Goal: Check status: Check status

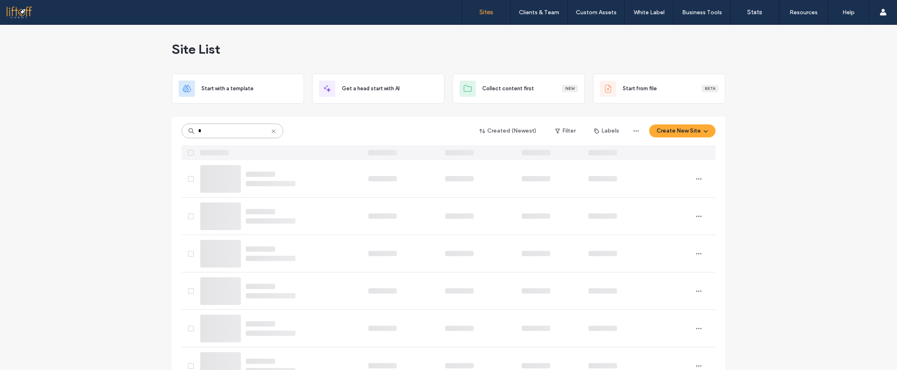
click at [216, 131] on input "*" at bounding box center [232, 131] width 102 height 15
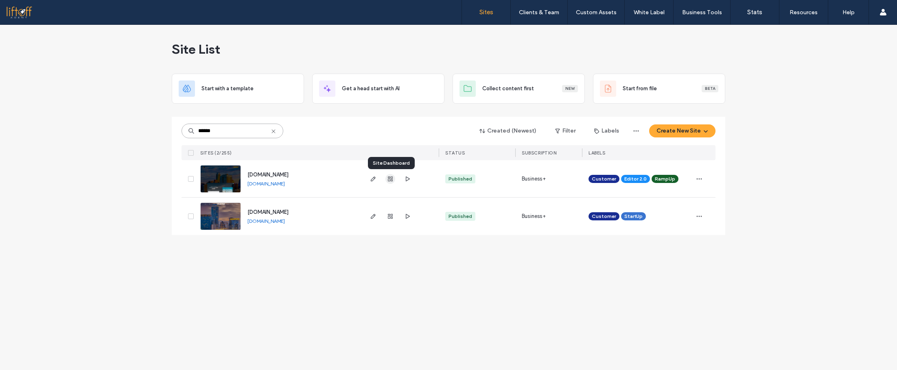
type input "******"
click at [389, 179] on use "button" at bounding box center [390, 179] width 5 height 5
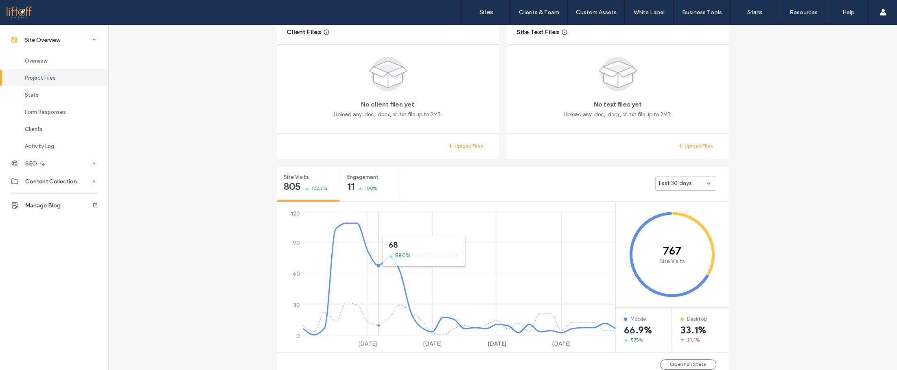
scroll to position [203, 0]
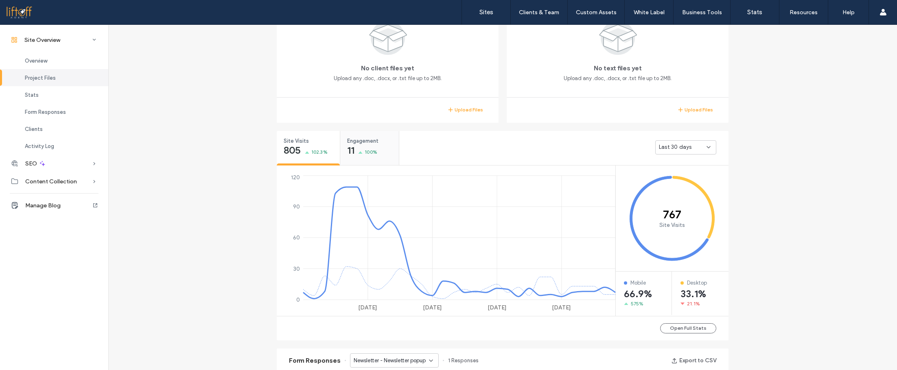
click at [356, 141] on span "Engagement" at bounding box center [366, 141] width 39 height 8
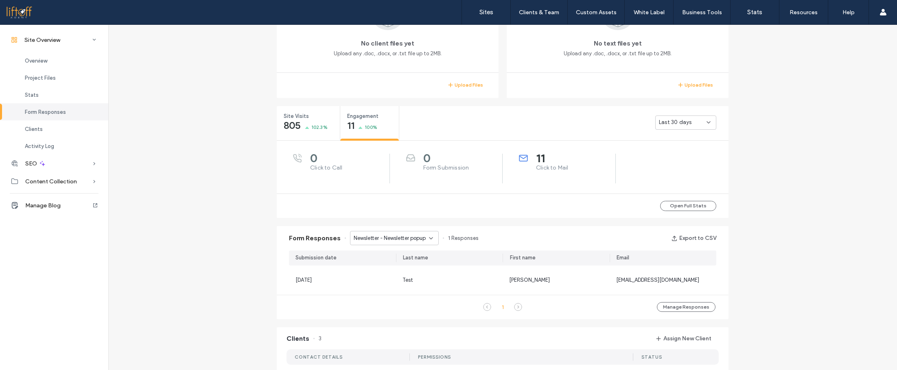
scroll to position [203, 0]
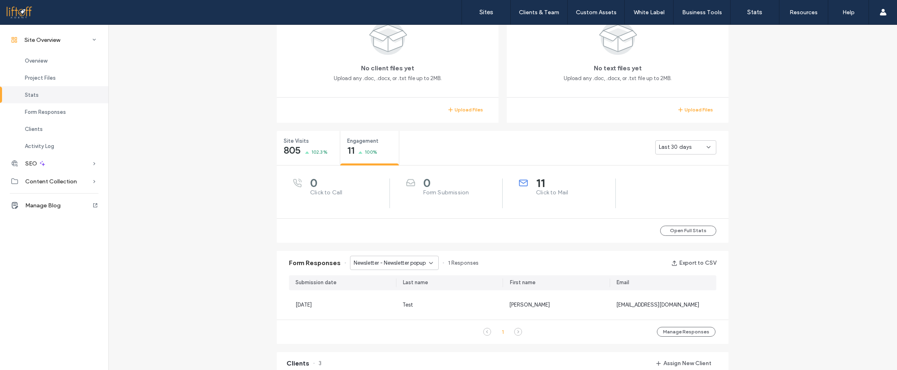
click at [666, 150] on span "Last 30 days" at bounding box center [675, 147] width 33 height 8
click at [408, 269] on div "Newsletter - Newsletter popup" at bounding box center [394, 263] width 89 height 14
click at [412, 264] on span "Newsletter - Newsletter popup" at bounding box center [390, 263] width 72 height 8
click at [407, 265] on span "Newsletter - Newsletter popup" at bounding box center [390, 263] width 72 height 8
click at [394, 288] on span "Relocation Guide - Austin Suburbs Guide popup" at bounding box center [389, 292] width 78 height 8
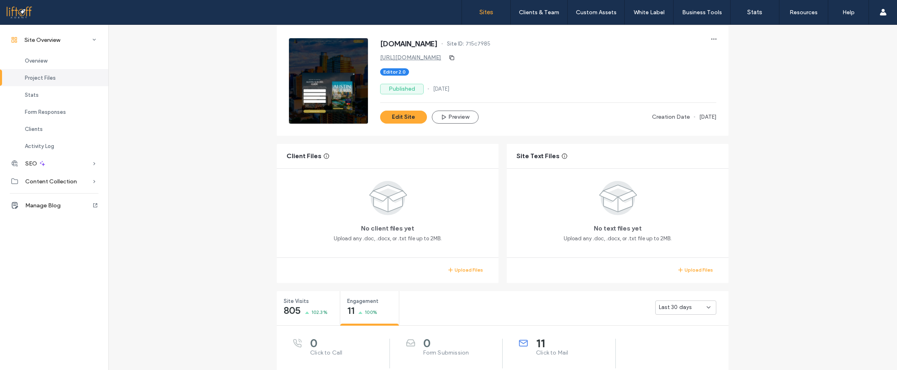
scroll to position [41, 0]
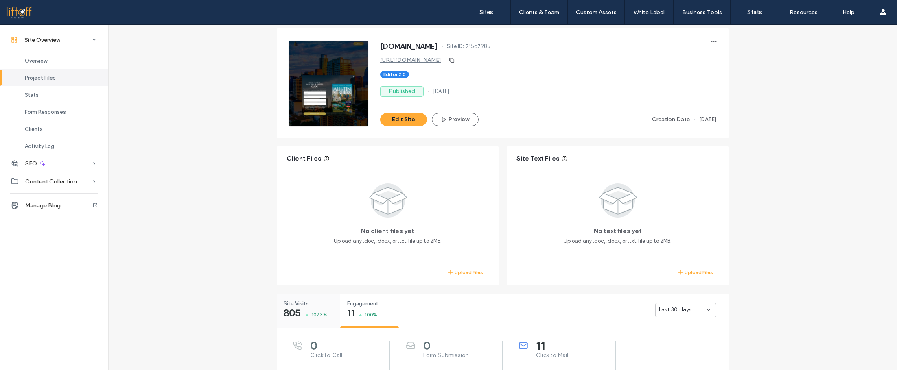
click at [291, 311] on span "805" at bounding box center [292, 313] width 17 height 8
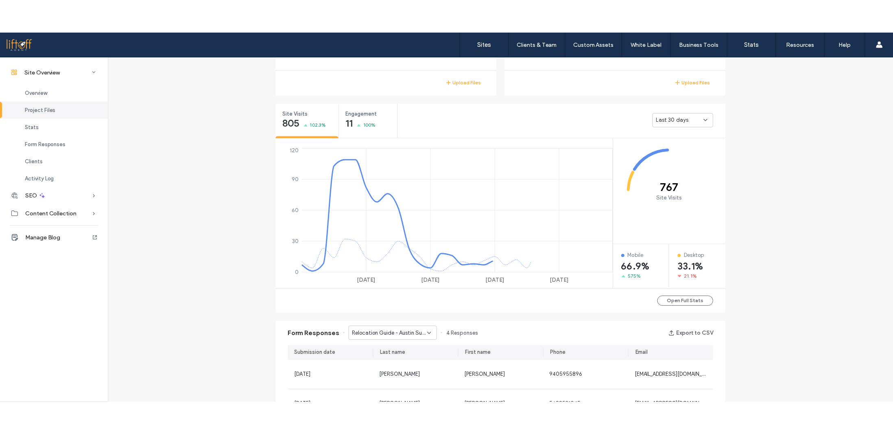
scroll to position [285, 0]
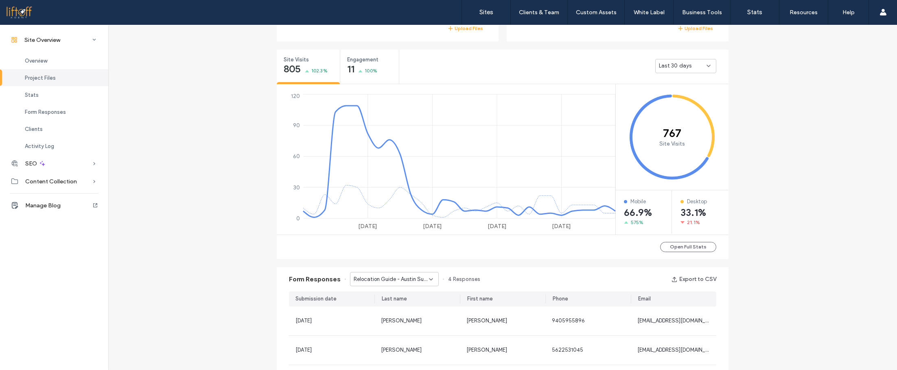
click at [215, 71] on div "Site Overview [DOMAIN_NAME] Site ID: 715c7985 [URL][DOMAIN_NAME] Editor 2.0 Pub…" at bounding box center [502, 293] width 789 height 1106
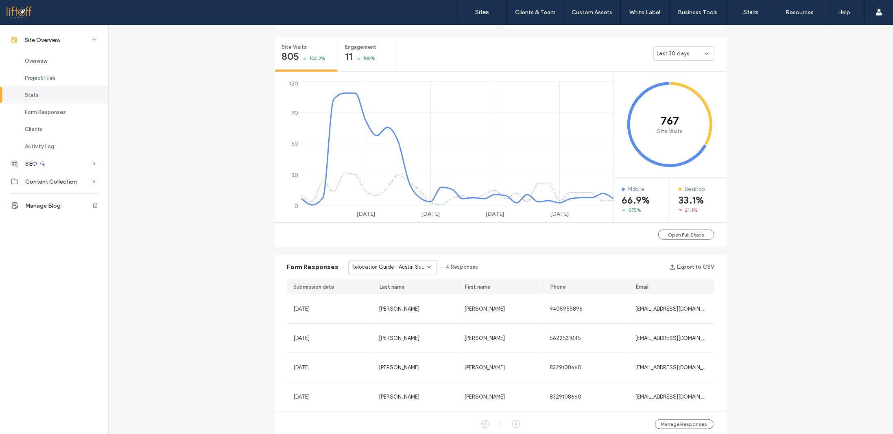
scroll to position [285, 0]
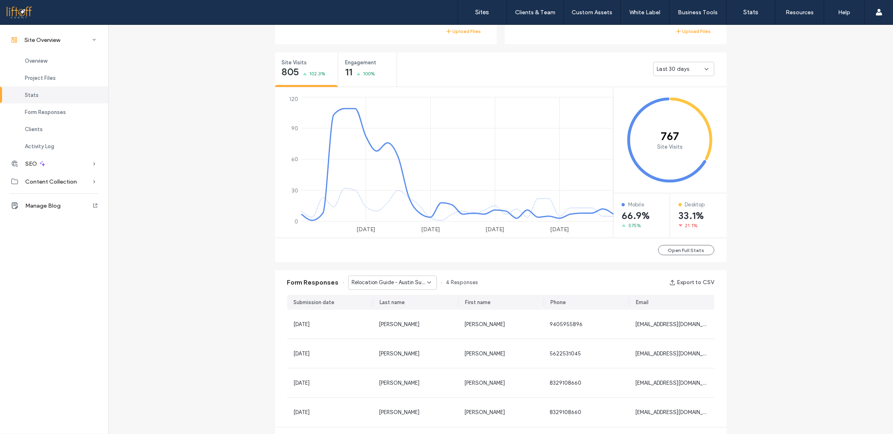
click at [398, 280] on span "Relocation Guide - Austin Suburbs Guide popup" at bounding box center [389, 282] width 75 height 8
click at [398, 300] on span "Newsletter - Newsletter popup" at bounding box center [384, 297] width 72 height 8
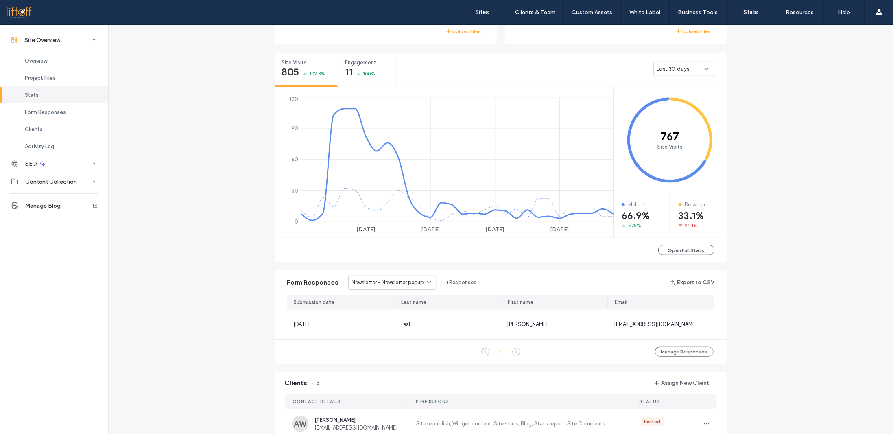
click at [391, 285] on span "Newsletter - Newsletter popup" at bounding box center [388, 282] width 72 height 8
click at [394, 310] on span "Relocation Guide - Austin Suburbs Guide popup" at bounding box center [387, 311] width 79 height 8
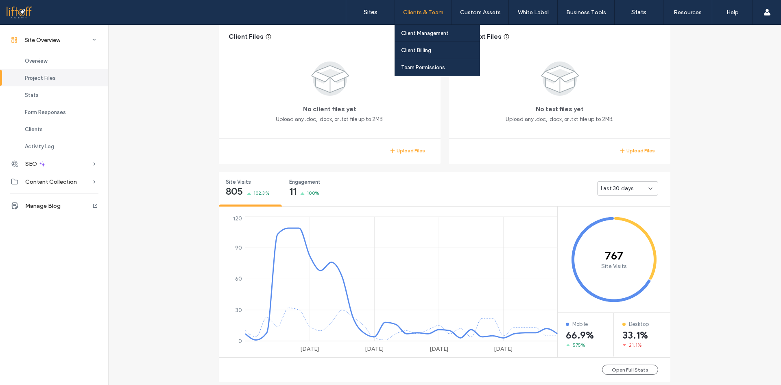
scroll to position [164, 0]
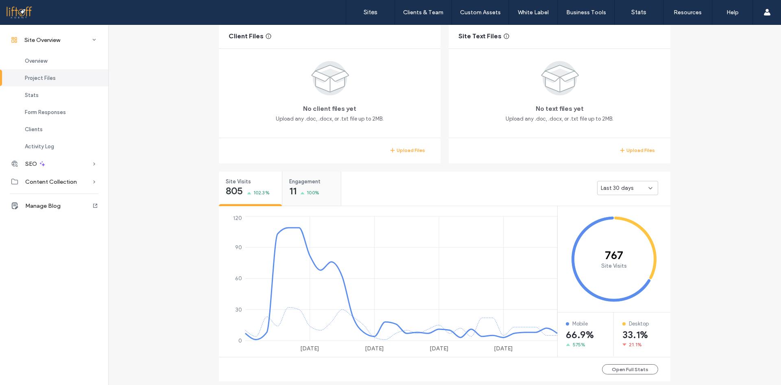
click at [313, 200] on div "Engagement 11 100%" at bounding box center [311, 186] width 59 height 31
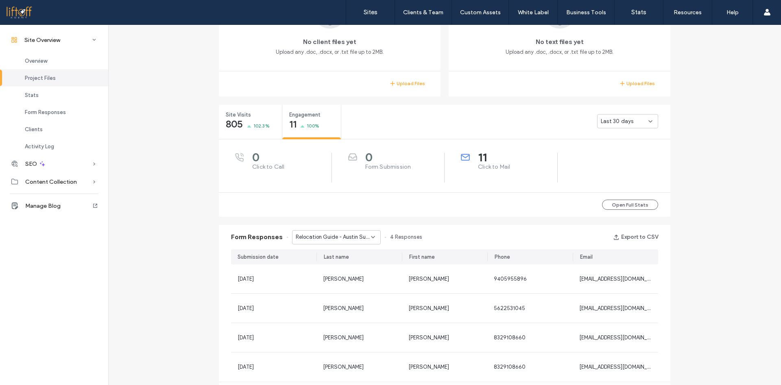
scroll to position [244, 0]
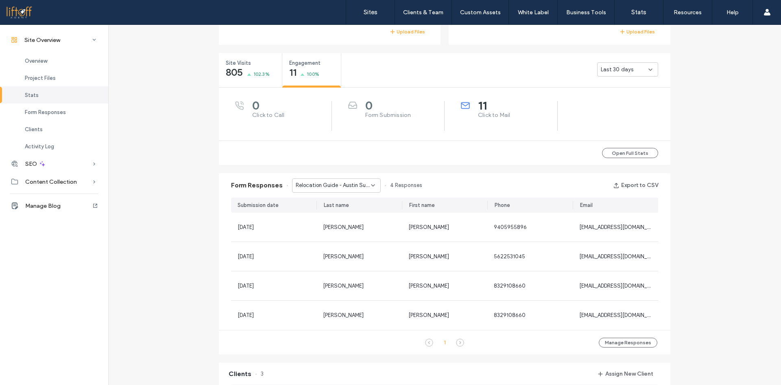
scroll to position [285, 0]
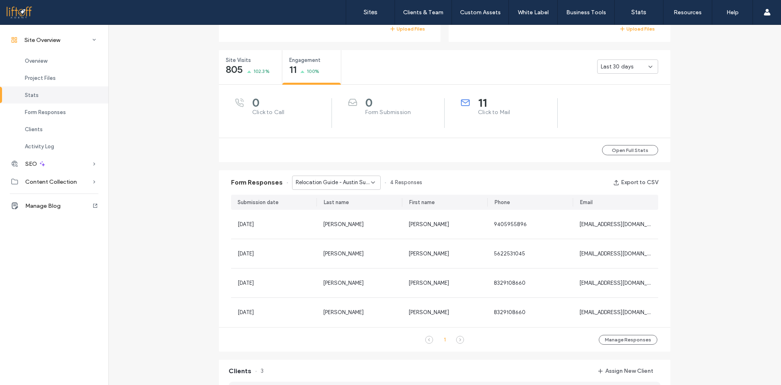
click at [328, 184] on span "Relocation Guide - Austin Suburbs Guide popup" at bounding box center [333, 182] width 75 height 8
click at [331, 200] on span "Newsletter - Newsletter popup" at bounding box center [328, 197] width 72 height 8
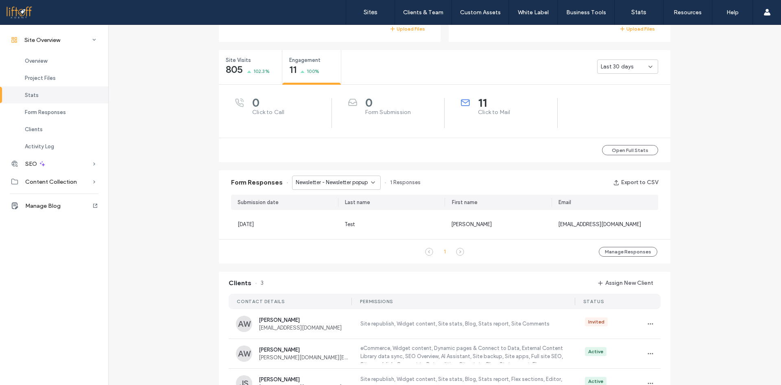
click at [327, 181] on span "Newsletter - Newsletter popup" at bounding box center [332, 182] width 72 height 8
click at [335, 210] on span "Relocation Guide - Austin Suburbs Guide popup" at bounding box center [331, 211] width 78 height 8
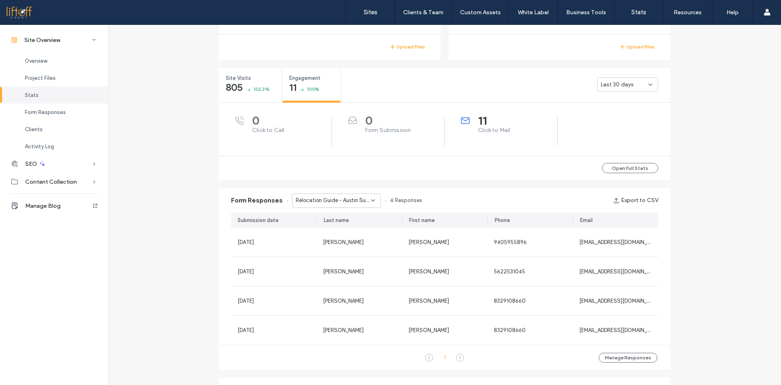
scroll to position [203, 0]
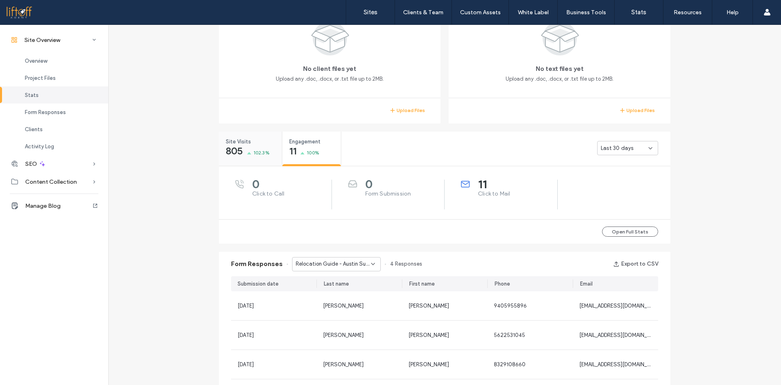
click at [264, 149] on span "102.3%" at bounding box center [262, 153] width 16 height 8
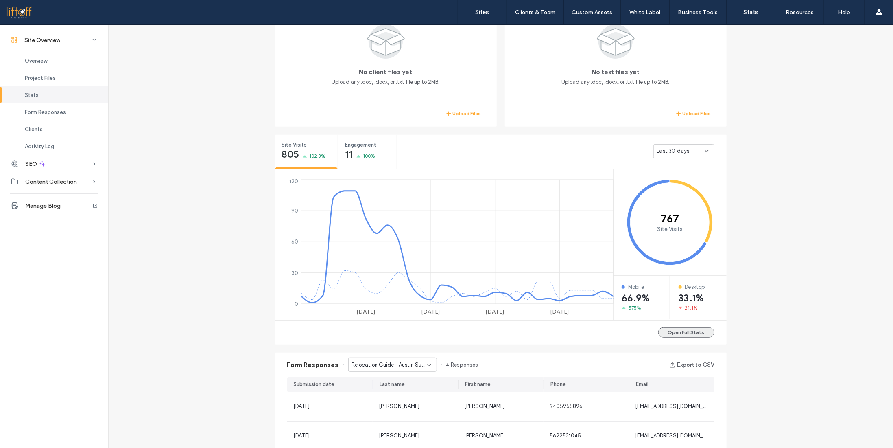
click at [681, 332] on button "Open Full Stats" at bounding box center [686, 332] width 56 height 10
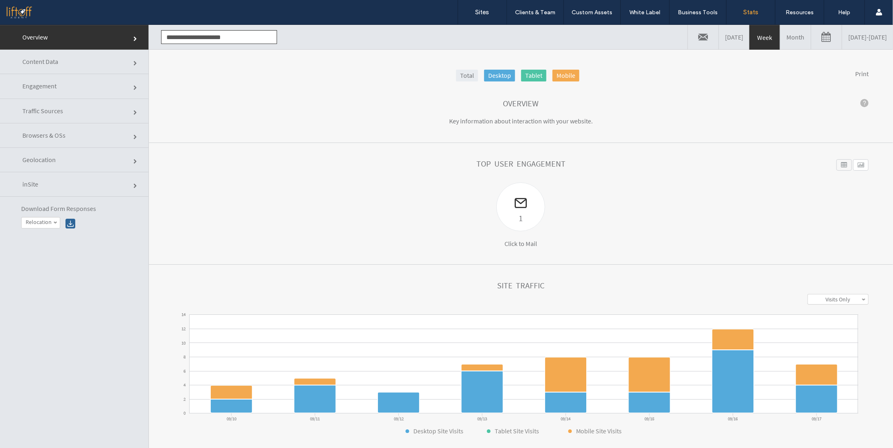
click at [109, 104] on link "Traffic Sources" at bounding box center [74, 110] width 149 height 24
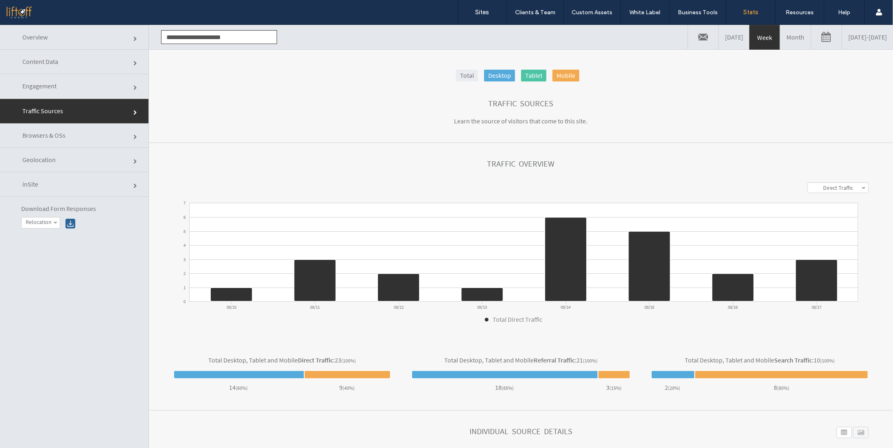
click at [103, 62] on link "Content Data" at bounding box center [74, 61] width 149 height 24
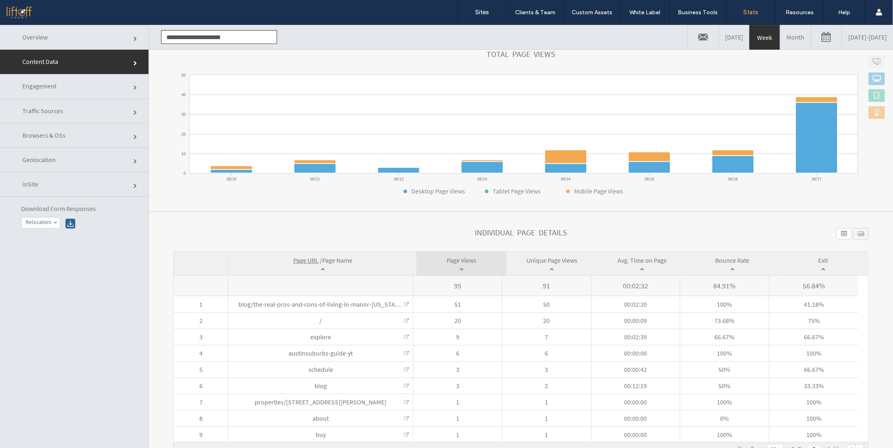
click at [781, 37] on link "Month" at bounding box center [796, 36] width 31 height 24
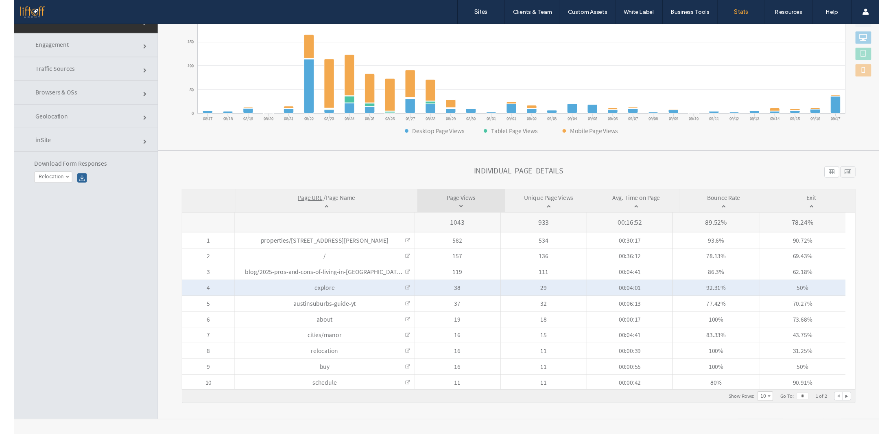
scroll to position [41, 0]
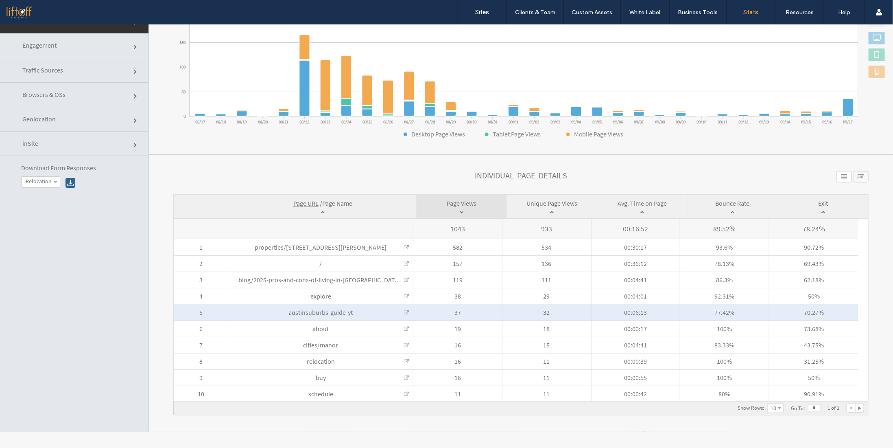
drag, startPoint x: 451, startPoint y: 310, endPoint x: 480, endPoint y: 312, distance: 28.9
click at [472, 312] on span "37" at bounding box center [457, 312] width 89 height 16
drag, startPoint x: 527, startPoint y: 313, endPoint x: 552, endPoint y: 314, distance: 25.7
click at [552, 314] on span "32" at bounding box center [547, 312] width 89 height 16
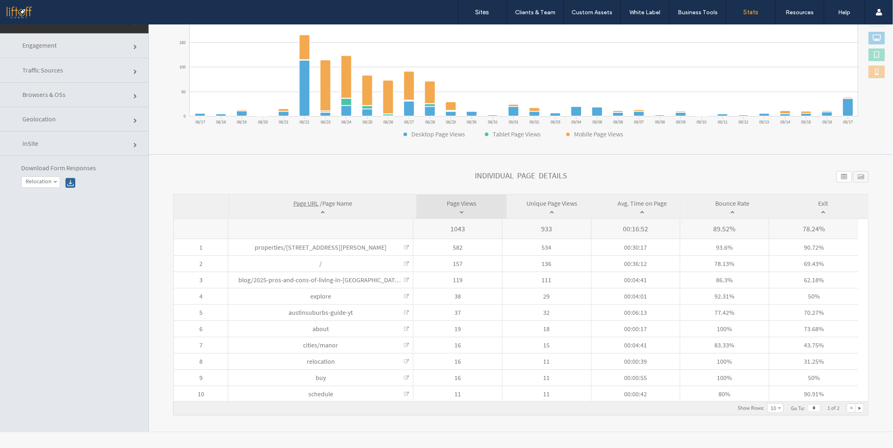
drag, startPoint x: 143, startPoint y: 234, endPoint x: 156, endPoint y: 234, distance: 12.6
click at [142, 234] on div "**********" at bounding box center [74, 207] width 149 height 447
